Goal: Task Accomplishment & Management: Complete application form

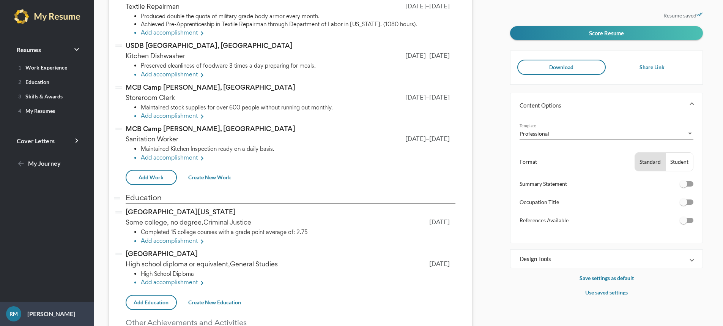
scroll to position [475, 0]
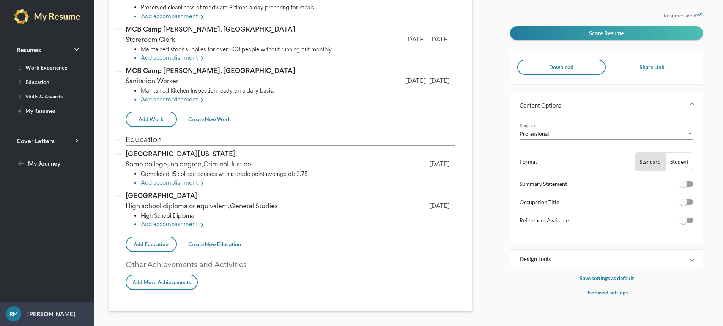
click at [687, 220] on div at bounding box center [684, 220] width 8 height 8
click at [684, 223] on input "checkbox" at bounding box center [683, 223] width 0 height 0
click at [689, 220] on div at bounding box center [690, 220] width 8 height 8
click at [684, 223] on input "checkbox" at bounding box center [683, 223] width 0 height 0
checkbox input "false"
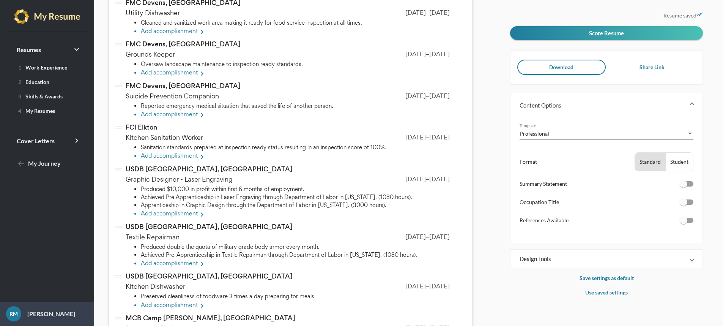
scroll to position [0, 0]
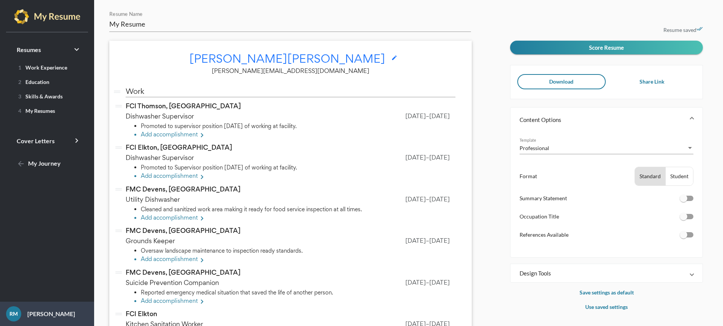
click at [391, 58] on icon "edit" at bounding box center [394, 58] width 6 height 6
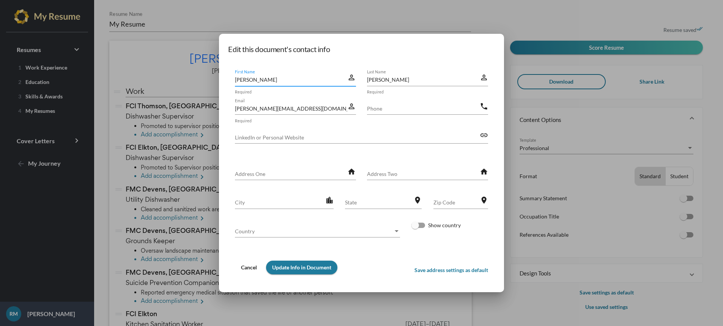
click at [381, 109] on input "Phone" at bounding box center [423, 108] width 112 height 8
type input "[PHONE_NUMBER]"
click at [264, 203] on input "City" at bounding box center [280, 202] width 90 height 8
click at [303, 268] on span "Update Info in Document" at bounding box center [301, 267] width 59 height 6
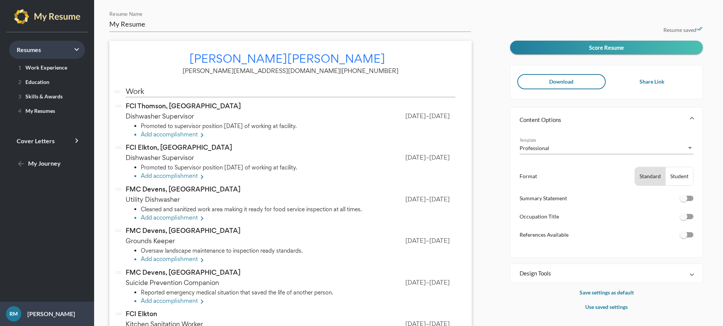
click at [74, 51] on icon "keyboard_arrow_right" at bounding box center [76, 49] width 9 height 9
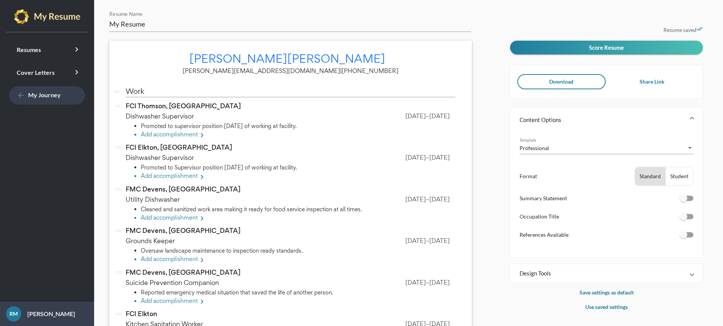
click at [29, 95] on span "arrow_back My Journey" at bounding box center [39, 94] width 44 height 7
